Goal: Information Seeking & Learning: Understand process/instructions

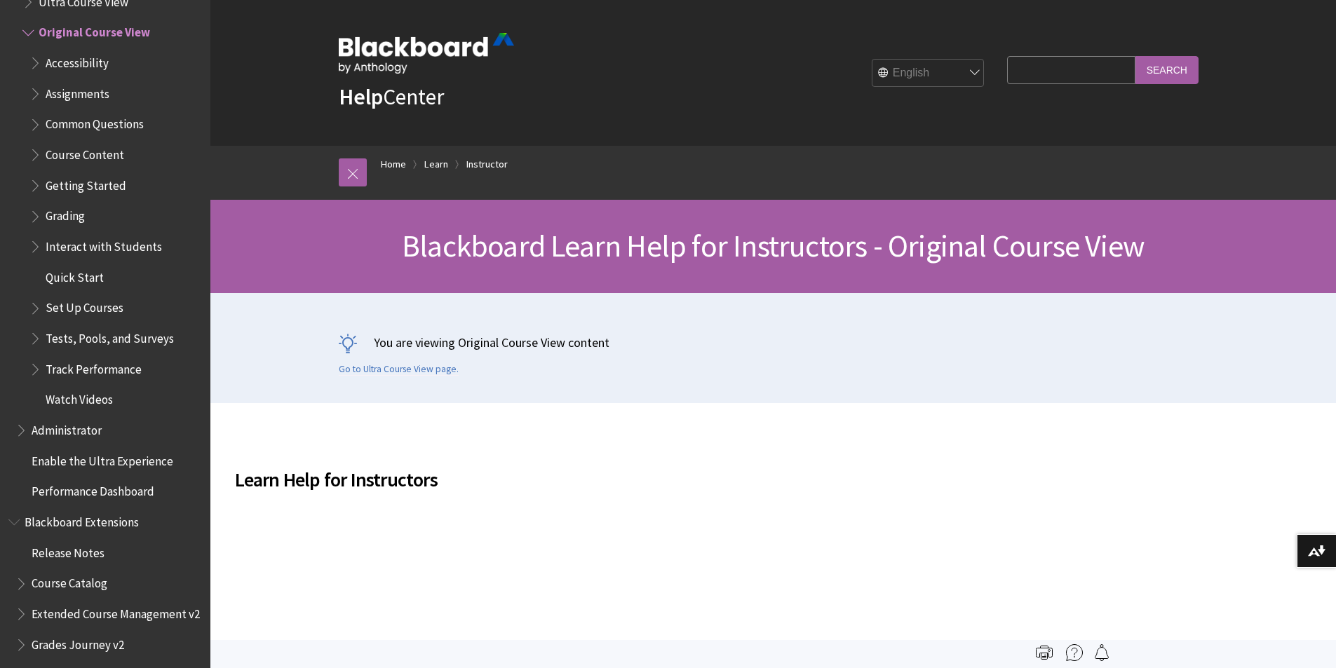
click at [1025, 75] on input "Search Query" at bounding box center [1071, 69] width 128 height 27
type input "make assessment available to students"
click at [1136, 56] on input "Search" at bounding box center [1167, 69] width 63 height 27
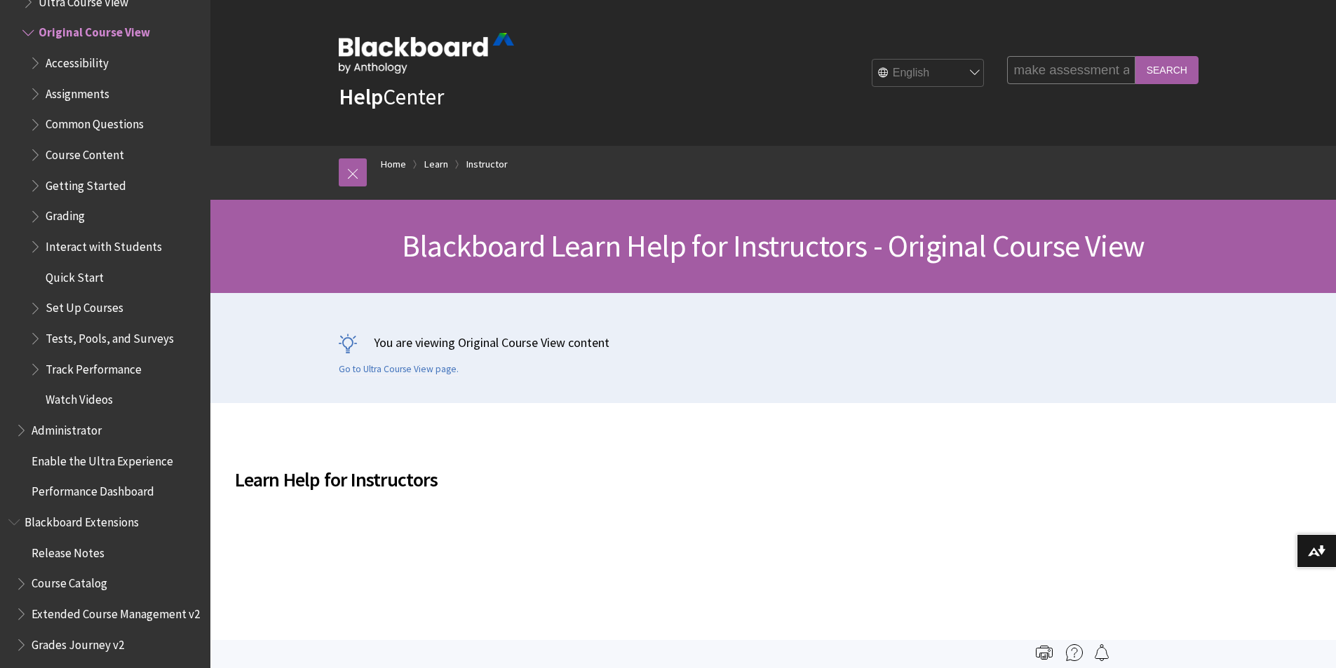
click at [1179, 70] on input "Search" at bounding box center [1167, 69] width 63 height 27
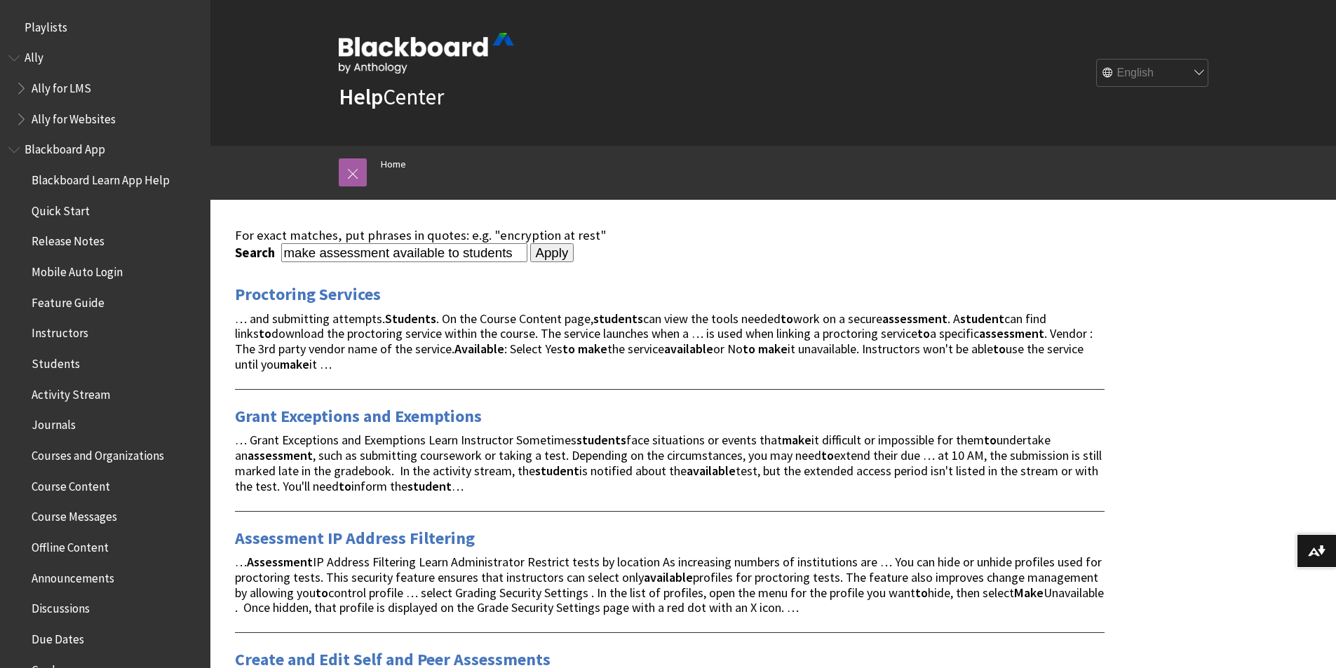
click at [538, 255] on input "Apply" at bounding box center [552, 253] width 44 height 20
click at [319, 252] on input "make assessment available to students" at bounding box center [404, 252] width 246 height 19
type input "assessment available to students"
click at [535, 253] on input "Apply" at bounding box center [552, 253] width 44 height 20
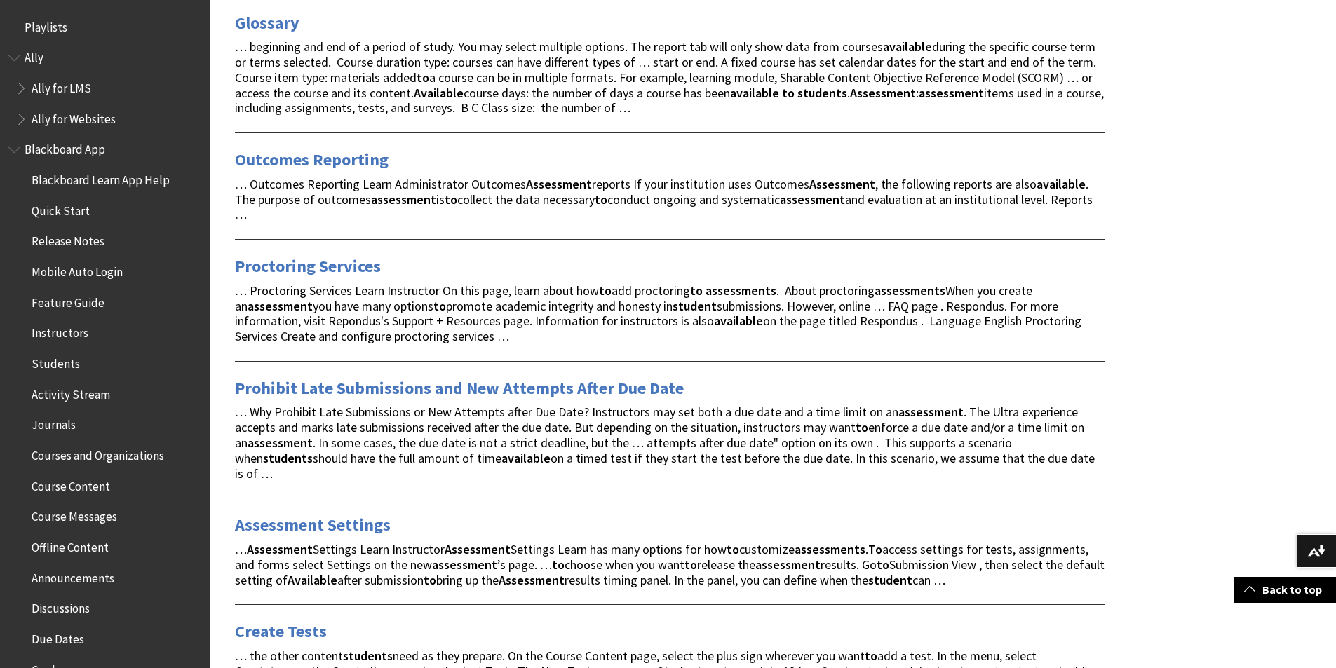
scroll to position [1473, 0]
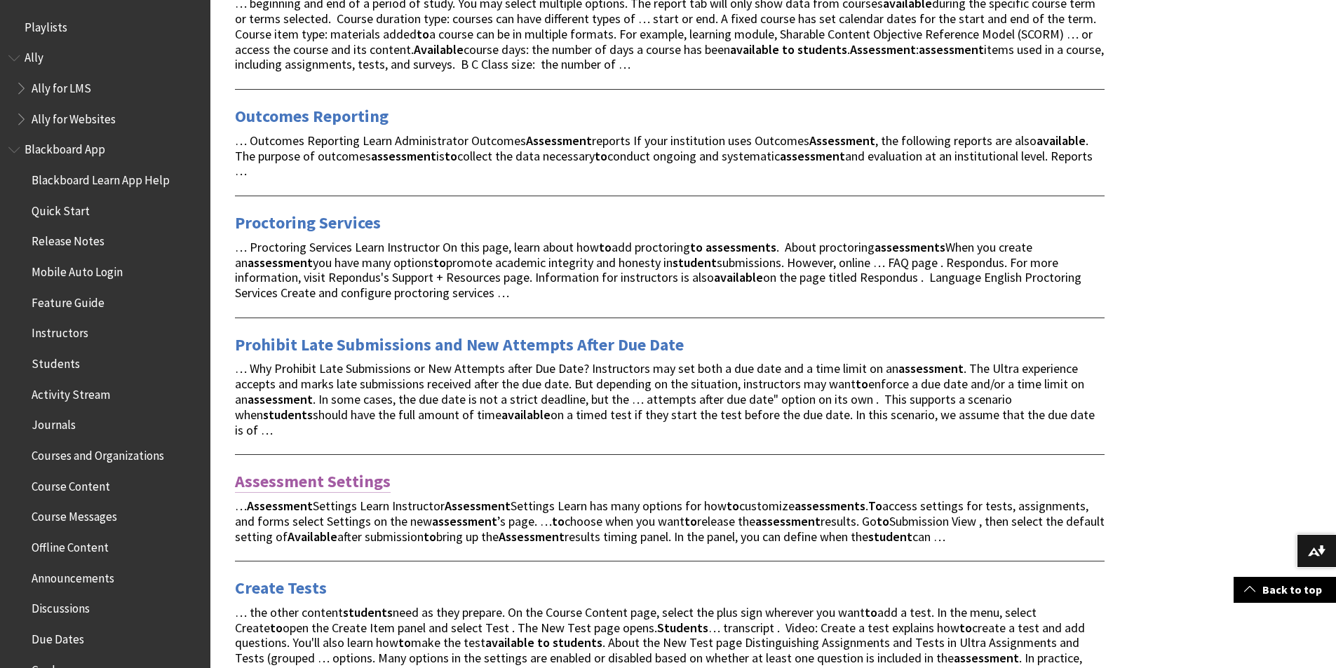
click at [368, 471] on link "Assessment Settings" at bounding box center [313, 482] width 156 height 22
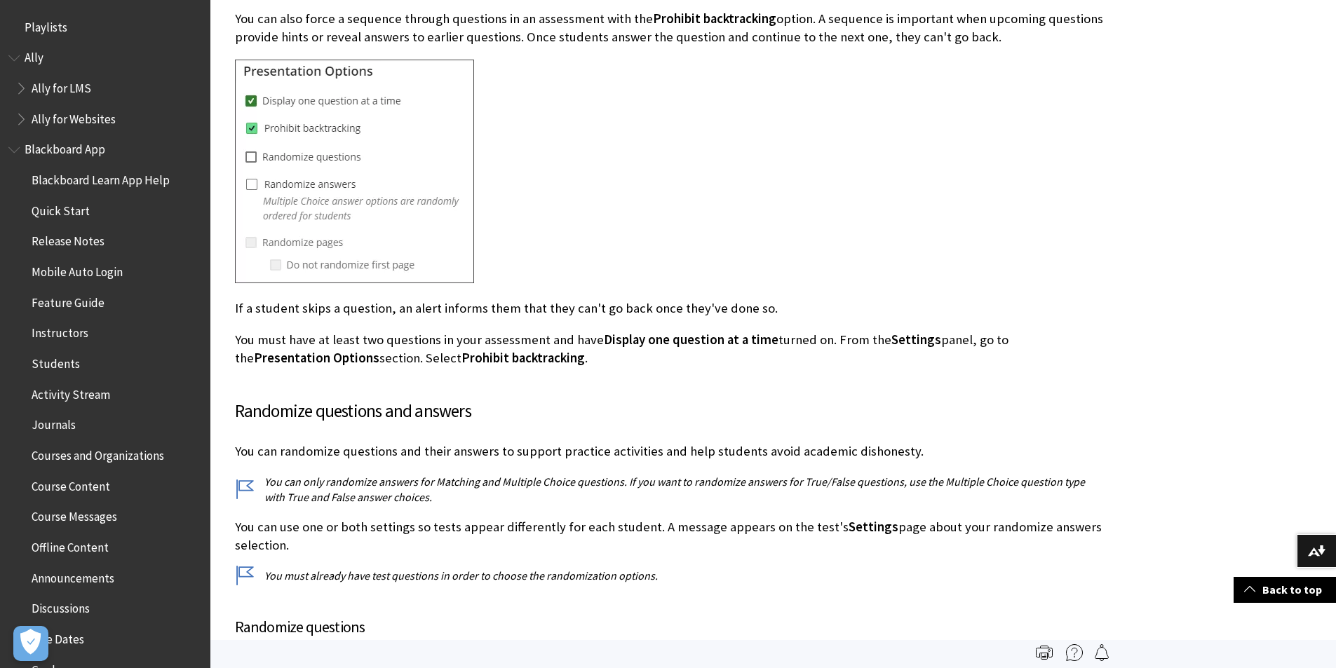
scroll to position [3507, 0]
